Goal: Information Seeking & Learning: Learn about a topic

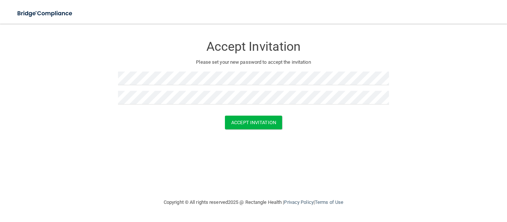
click at [256, 138] on div "Accept Invitation Please set your new password to accept the invitation Accept …" at bounding box center [253, 111] width 477 height 160
click at [249, 125] on button "Accept Invitation" at bounding box center [253, 123] width 57 height 14
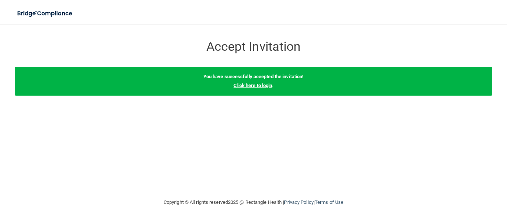
click at [262, 86] on link "Click here to login" at bounding box center [253, 86] width 39 height 6
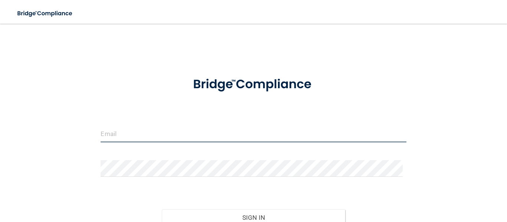
click at [128, 135] on input "email" at bounding box center [254, 134] width 306 height 17
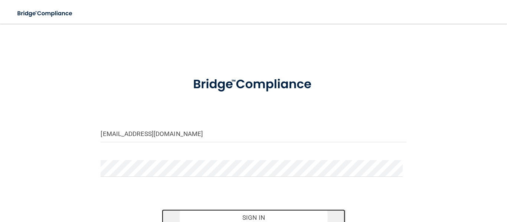
click at [256, 216] on button "Sign In" at bounding box center [253, 218] width 183 height 16
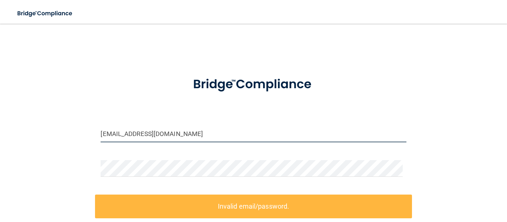
click at [153, 133] on input "[EMAIL_ADDRESS][DOMAIN_NAME]" at bounding box center [254, 134] width 306 height 17
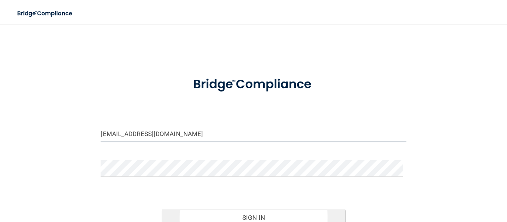
type input "[EMAIL_ADDRESS][DOMAIN_NAME]"
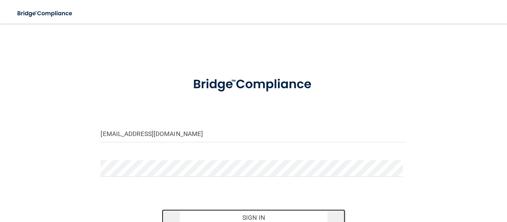
click at [258, 214] on button "Sign In" at bounding box center [253, 218] width 183 height 16
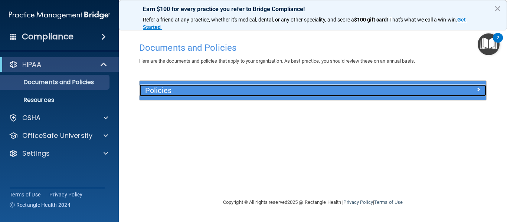
click at [474, 92] on div at bounding box center [443, 89] width 87 height 9
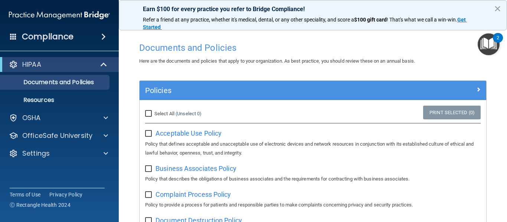
click at [498, 6] on button "×" at bounding box center [497, 9] width 7 height 12
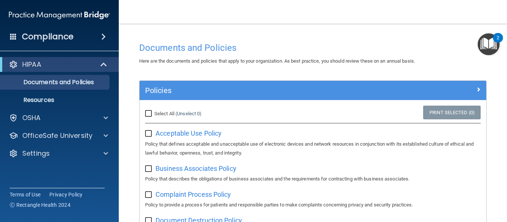
drag, startPoint x: 505, startPoint y: 38, endPoint x: 498, endPoint y: 96, distance: 57.9
click at [498, 96] on body "Compliance HIPAA Documents and Policies Report an Incident Business Associates …" at bounding box center [253, 111] width 507 height 222
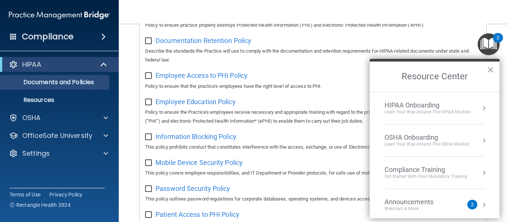
scroll to position [197, 0]
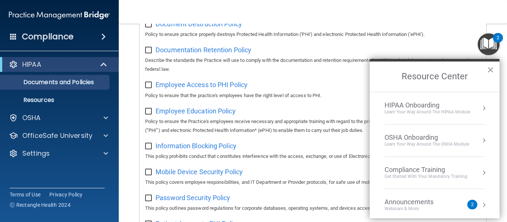
click at [490, 68] on button "×" at bounding box center [490, 70] width 7 height 12
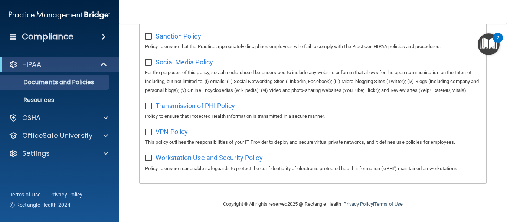
scroll to position [593, 0]
click at [36, 97] on p "Resources" at bounding box center [55, 100] width 101 height 7
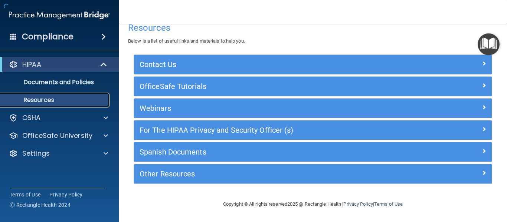
scroll to position [13, 0]
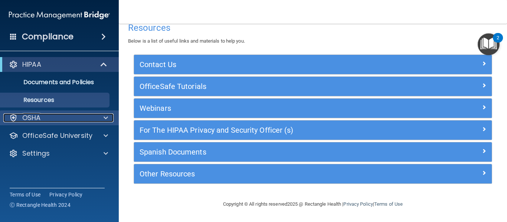
click at [109, 118] on div at bounding box center [104, 118] width 19 height 9
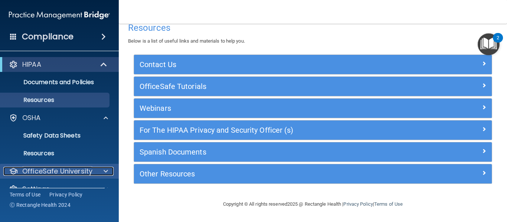
click at [109, 168] on div at bounding box center [104, 171] width 19 height 9
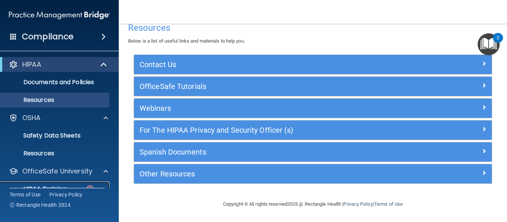
click at [53, 186] on p "HIPAA Training" at bounding box center [35, 189] width 61 height 7
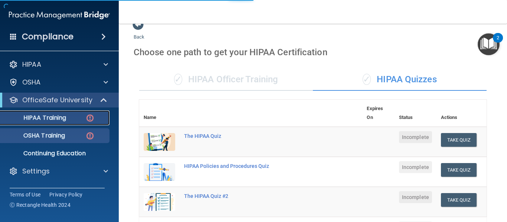
scroll to position [319, 0]
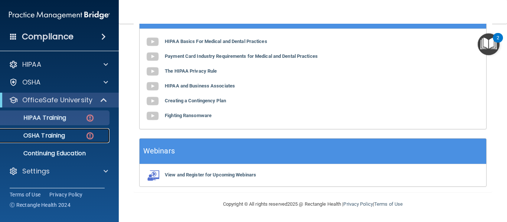
click at [53, 139] on p "OSHA Training" at bounding box center [35, 135] width 60 height 7
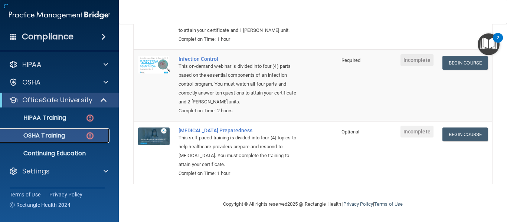
scroll to position [208, 0]
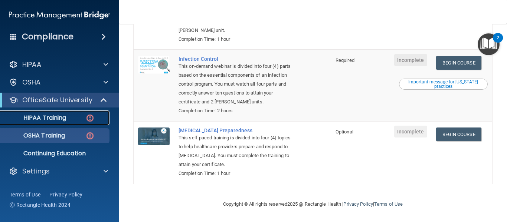
click at [48, 121] on p "HIPAA Training" at bounding box center [35, 117] width 61 height 7
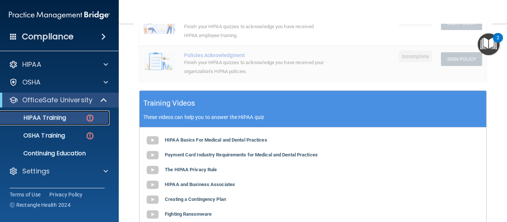
scroll to position [216, 0]
